Goal: Information Seeking & Learning: Learn about a topic

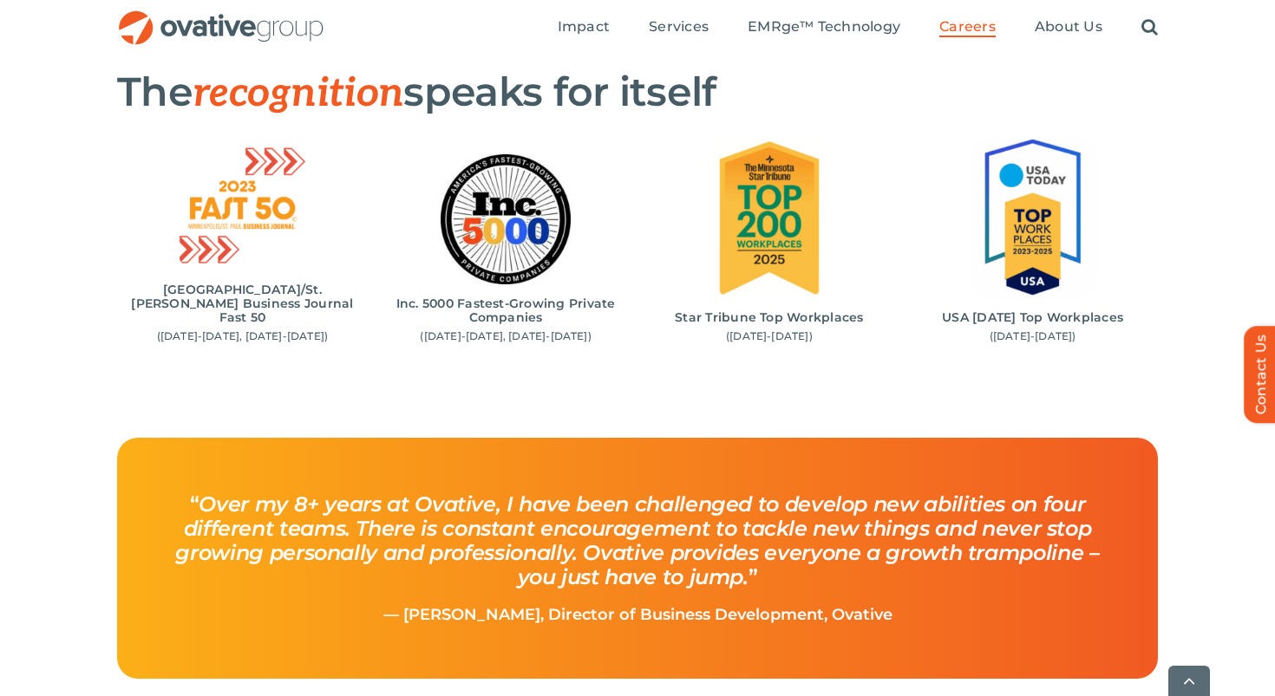
scroll to position [1831, 0]
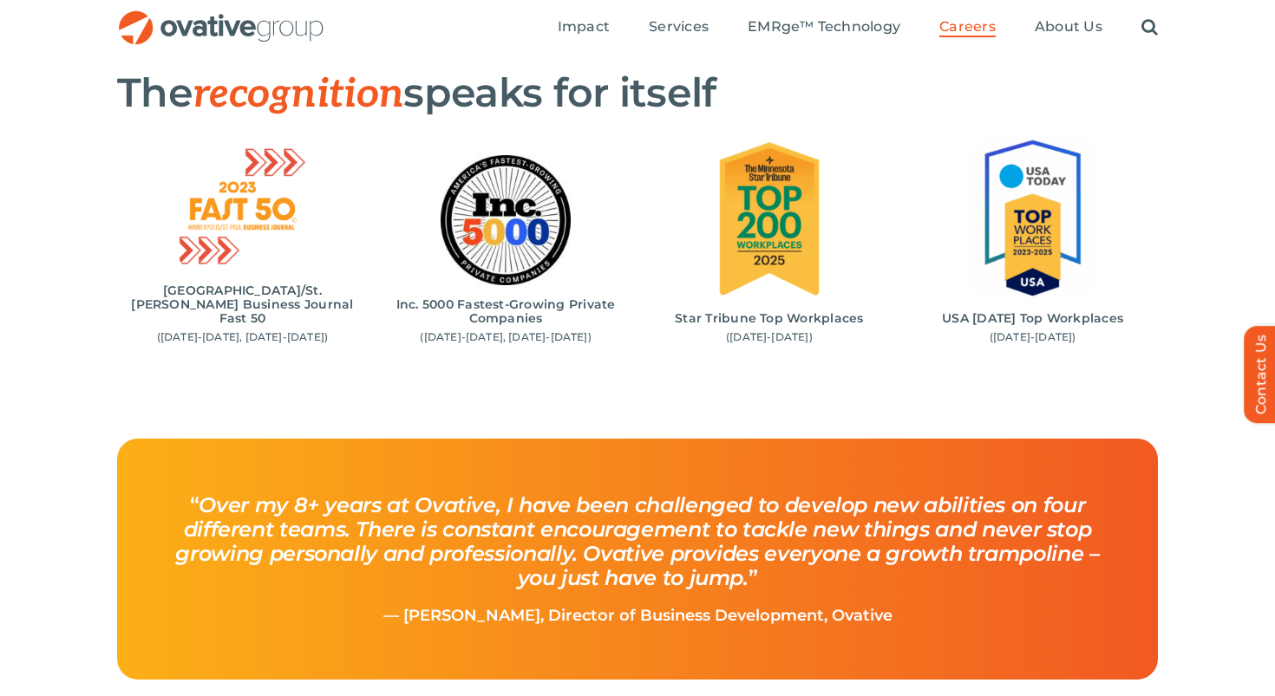
click at [954, 37] on ul "Impact Expert Insights Case Studies Awards & Press Services Media Measurement C…" at bounding box center [857, 27] width 600 height 55
click at [957, 28] on span "Careers" at bounding box center [967, 26] width 56 height 17
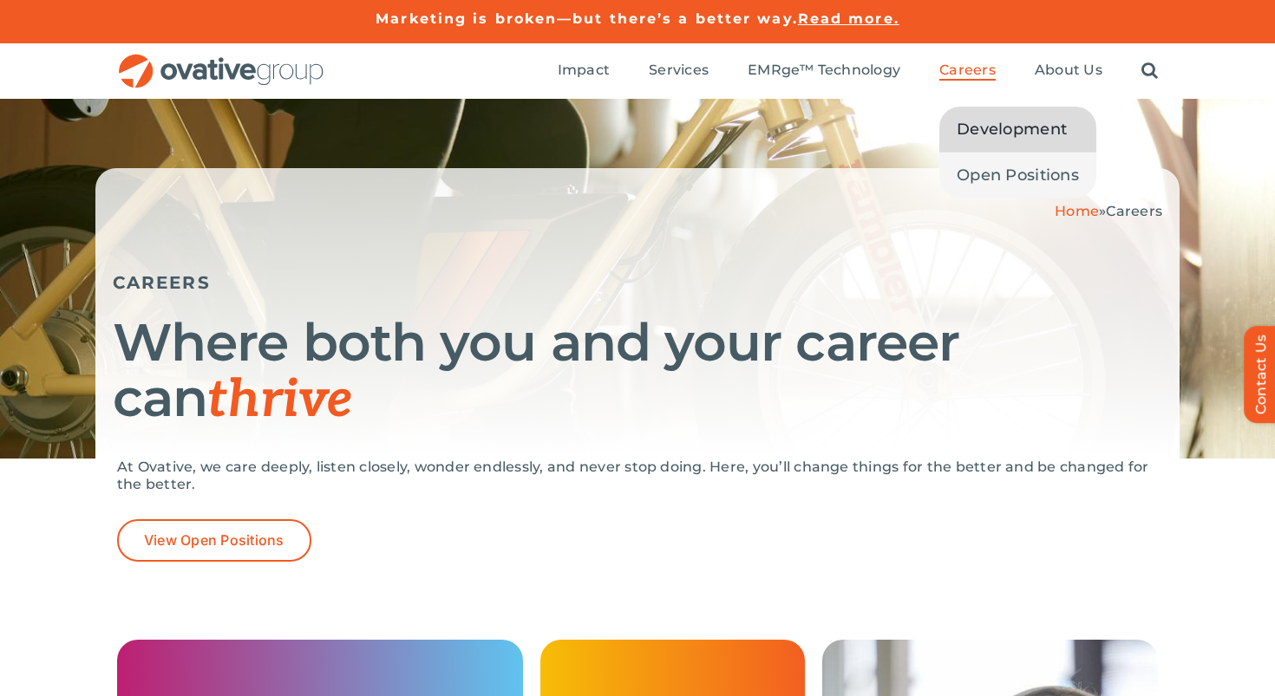
click at [975, 125] on span "Development" at bounding box center [1011, 129] width 110 height 24
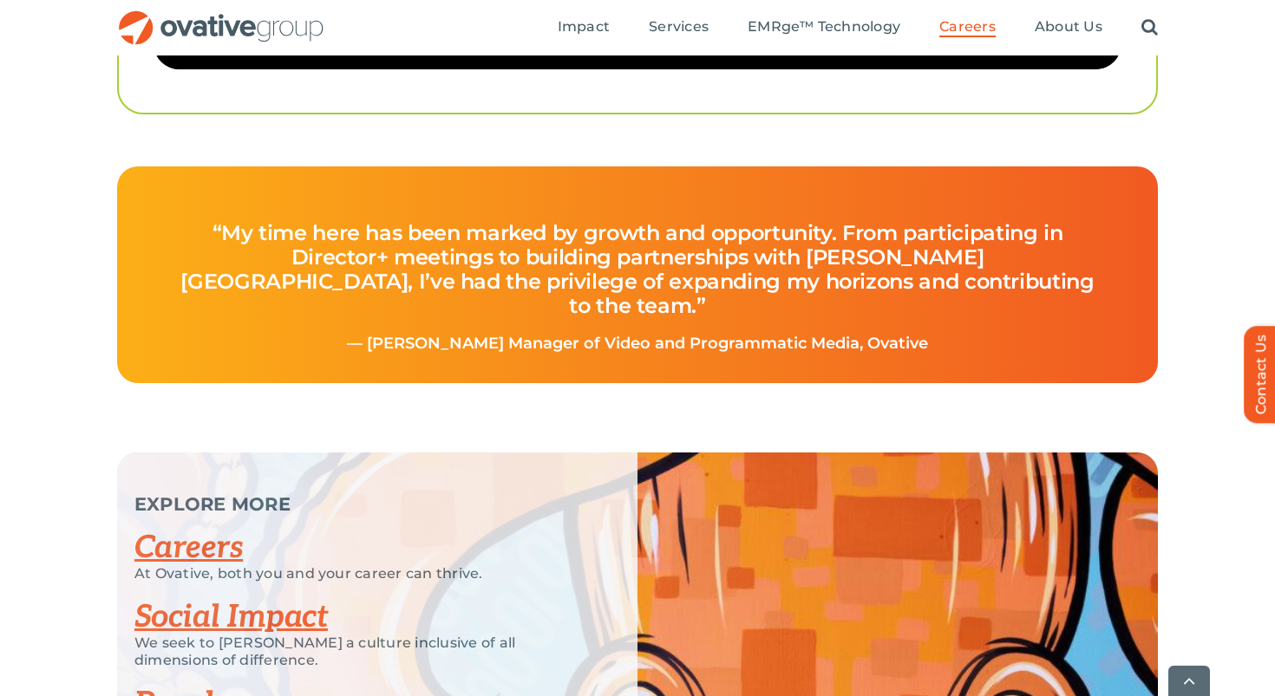
scroll to position [4406, 0]
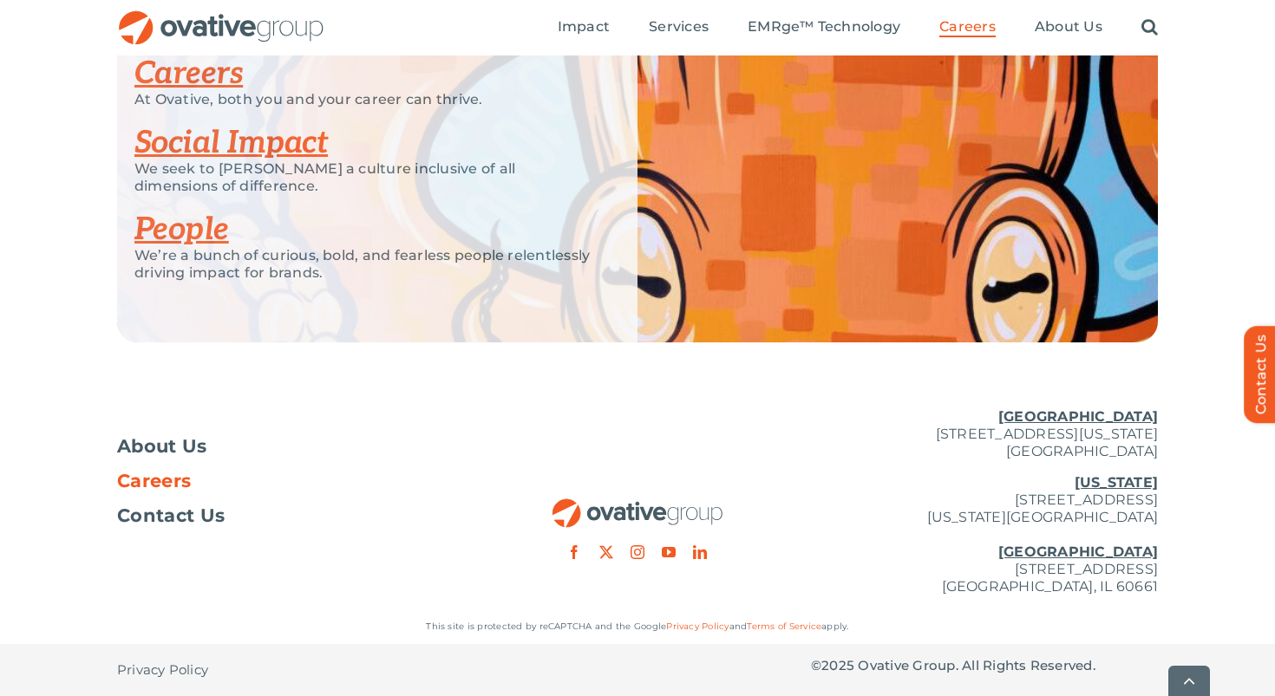
click at [167, 487] on span "Careers" at bounding box center [154, 481] width 74 height 17
